Goal: Information Seeking & Learning: Learn about a topic

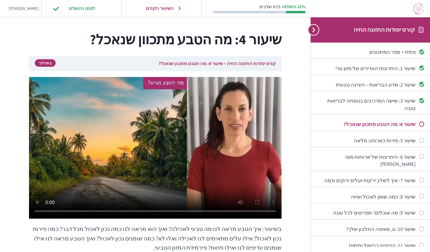
click at [56, 34] on h1 "שיעור 4: מה הטבע מתכוון שנאכל?" at bounding box center [155, 39] width 252 height 20
click at [39, 40] on h1 "שיעור 4: מה הטבע מתכוון שנאכל?" at bounding box center [155, 39] width 252 height 20
click at [65, 10] on input "לסמן כהושלם" at bounding box center [81, 8] width 64 height 14
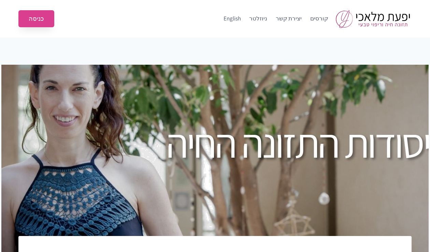
type input "[EMAIL_ADDRESS][DOMAIN_NAME]"
click at [37, 21] on link "כניסה" at bounding box center [36, 18] width 36 height 17
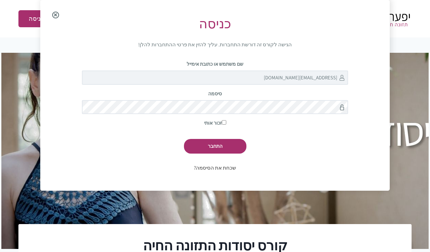
click at [224, 122] on input "זכור אותי" at bounding box center [224, 122] width 4 height 4
checkbox input "true"
click at [220, 145] on input "התחבר" at bounding box center [215, 146] width 62 height 15
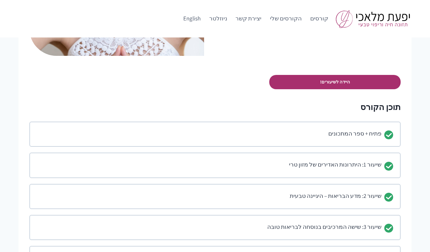
scroll to position [607, 0]
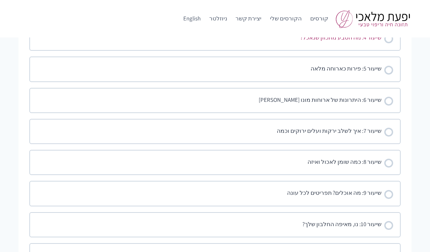
click at [389, 38] on div "Not started" at bounding box center [388, 38] width 9 height 9
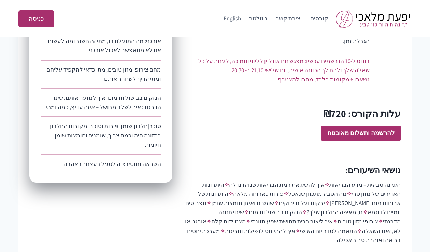
scroll to position [610, 0]
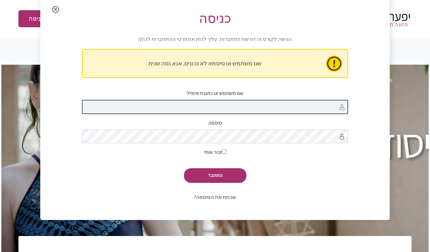
type input "[EMAIL_ADDRESS][DOMAIN_NAME]"
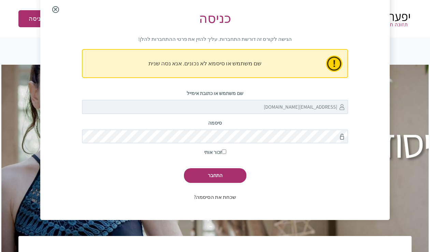
click at [223, 150] on input "זכור אותי" at bounding box center [224, 152] width 4 height 4
checkbox input "true"
click at [217, 176] on input "התחבר" at bounding box center [215, 175] width 62 height 15
click at [241, 152] on label "זכור אותי" at bounding box center [215, 153] width 266 height 8
click at [226, 152] on input "זכור אותי" at bounding box center [224, 152] width 4 height 4
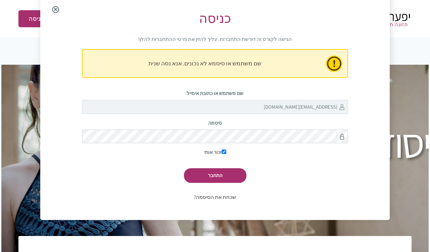
click at [241, 152] on label "זכור אותי" at bounding box center [215, 153] width 266 height 8
click at [226, 152] on input "זכור אותי" at bounding box center [224, 152] width 4 height 4
click at [223, 151] on input "זכור אותי" at bounding box center [224, 152] width 4 height 4
checkbox input "true"
click at [216, 175] on input "התחבר" at bounding box center [215, 175] width 62 height 15
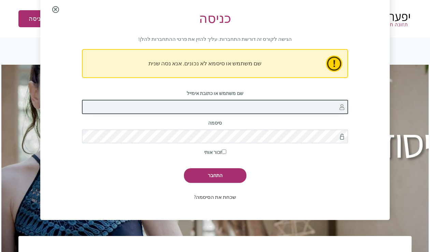
type input "[EMAIL_ADDRESS][DOMAIN_NAME]"
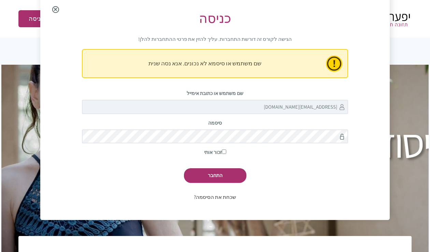
click at [215, 200] on link "שכחת את הסיסמה?" at bounding box center [215, 197] width 42 height 6
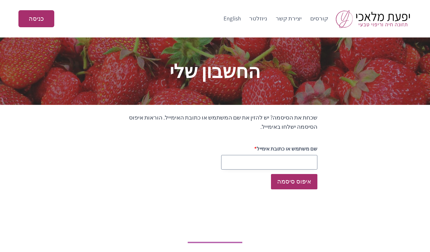
click at [279, 162] on input "שם משתמש או כתובת אימייל" at bounding box center [269, 162] width 96 height 15
type input "[EMAIL_ADDRESS][DOMAIN_NAME]"
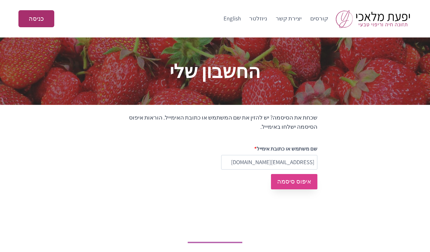
click at [293, 180] on button "איפוס סיסמה" at bounding box center [294, 181] width 46 height 15
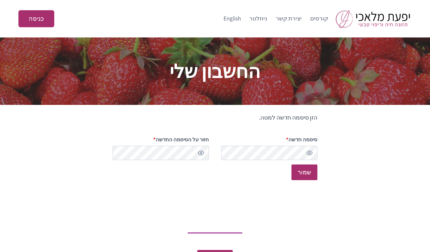
click at [202, 152] on button "להציג סיסמה" at bounding box center [201, 153] width 8 height 8
click at [202, 152] on button "להסתיר סיסמה" at bounding box center [201, 153] width 8 height 8
click at [202, 152] on button "להציג סיסמה" at bounding box center [201, 153] width 8 height 8
click at [202, 152] on button "להסתיר סיסמה" at bounding box center [201, 153] width 8 height 8
click at [200, 152] on button "להציג סיסמה" at bounding box center [201, 153] width 8 height 8
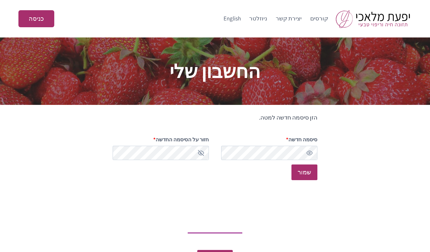
click at [200, 152] on button "להסתיר סיסמה" at bounding box center [201, 153] width 8 height 8
click at [200, 152] on button "להציג סיסמה" at bounding box center [201, 153] width 8 height 8
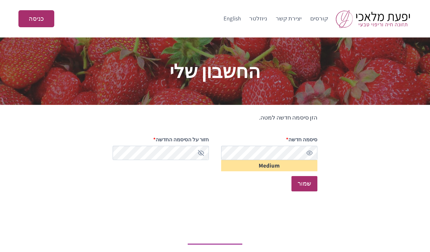
click at [334, 183] on div "הזן סיסמה חדשה למטה. סיסמה חדשה * חובה Medium חזור על הסיסמה החדשה * חובה שמור" at bounding box center [214, 154] width 259 height 83
click at [318, 184] on div "הזן סיסמה חדשה למטה. סיסמה חדשה * חובה Medium חזור על הסיסמה החדשה * חובה שמור" at bounding box center [214, 154] width 259 height 83
click at [309, 152] on button "להציג סיסמה" at bounding box center [309, 153] width 8 height 8
click at [305, 182] on button "שמור" at bounding box center [304, 183] width 26 height 15
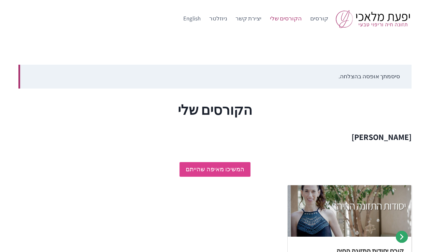
scroll to position [4, 0]
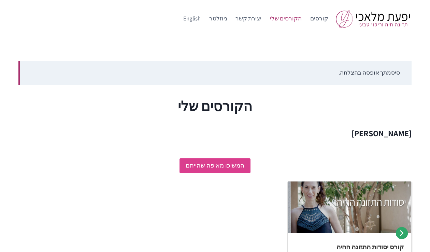
click at [227, 163] on link "המשיכו מאיפה שהייתם" at bounding box center [214, 166] width 71 height 15
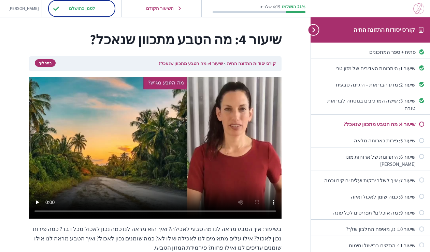
click at [61, 7] on input "לסמן כהושלם" at bounding box center [81, 8] width 64 height 14
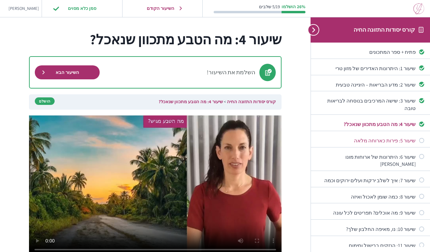
click at [382, 137] on div "שיעור 5: פירות כארוחה מלאה" at bounding box center [365, 140] width 99 height 7
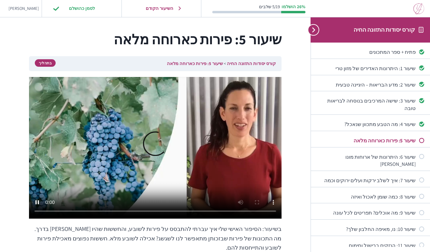
click at [151, 155] on video at bounding box center [155, 148] width 252 height 142
